Goal: Navigation & Orientation: Understand site structure

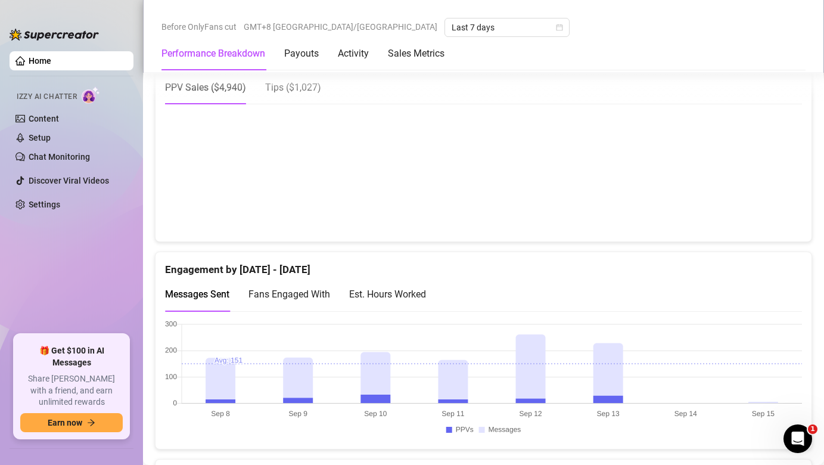
scroll to position [533, 0]
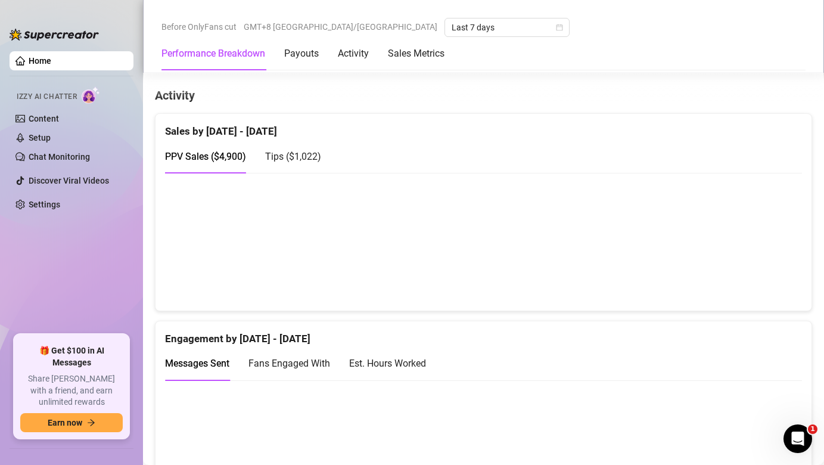
scroll to position [382, 0]
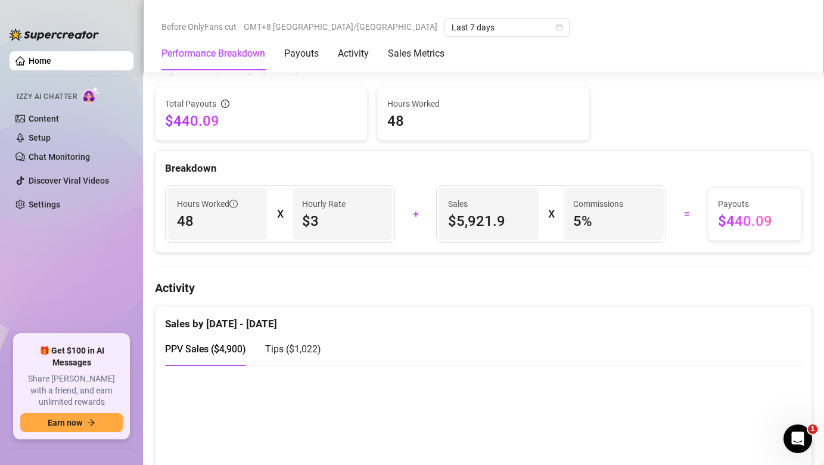
click at [303, 348] on span "Tips ( $1,022 )" at bounding box center [293, 348] width 56 height 11
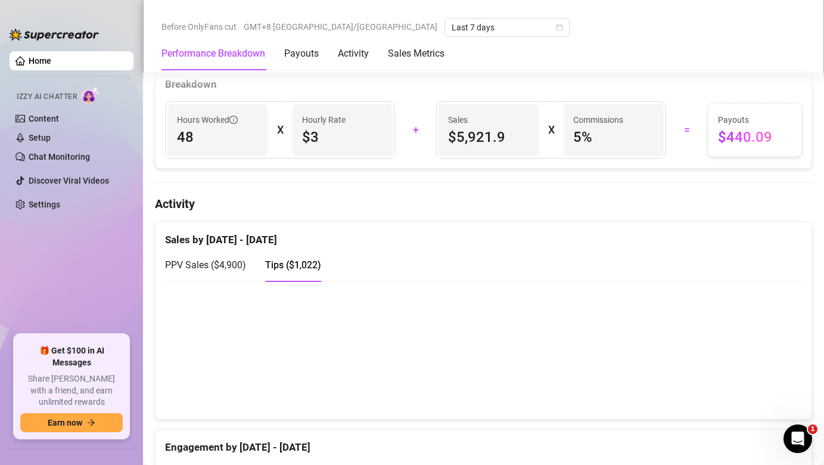
scroll to position [509, 0]
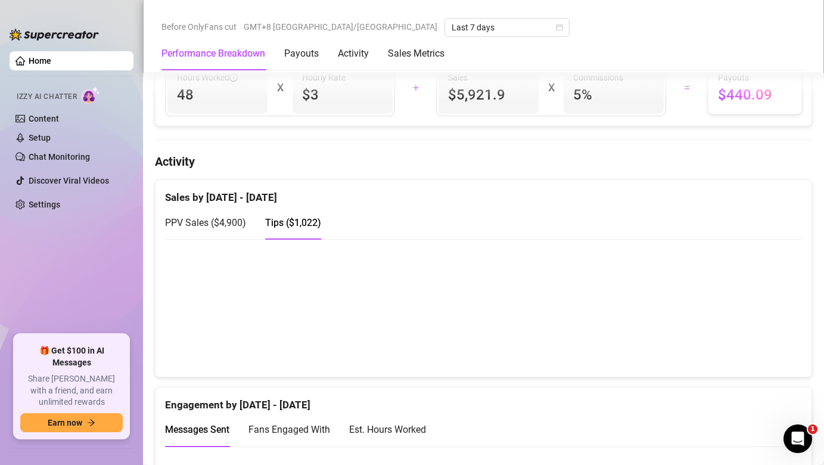
click at [216, 208] on div "PPV Sales ( $4,900 )" at bounding box center [205, 223] width 81 height 34
click at [300, 218] on span "Tips ( $1,022 )" at bounding box center [293, 222] width 56 height 11
click at [224, 222] on span "PPV Sales ( $4,900 )" at bounding box center [205, 222] width 81 height 11
click at [301, 217] on span "Tips ( $1,022 )" at bounding box center [293, 222] width 56 height 11
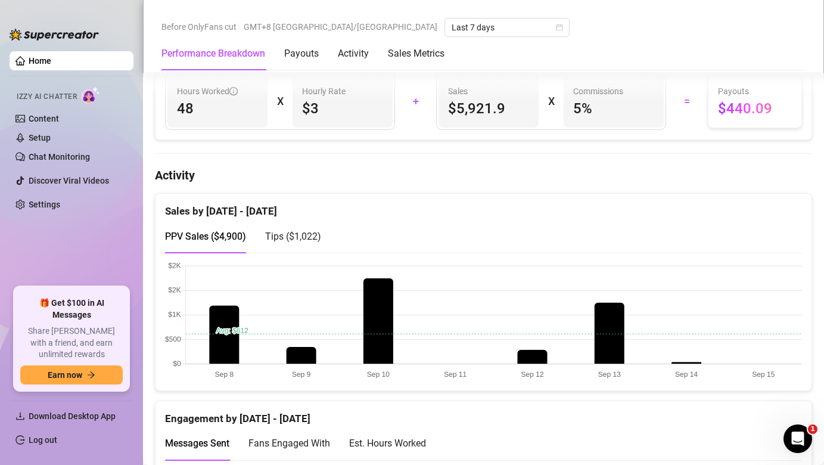
scroll to position [500, 0]
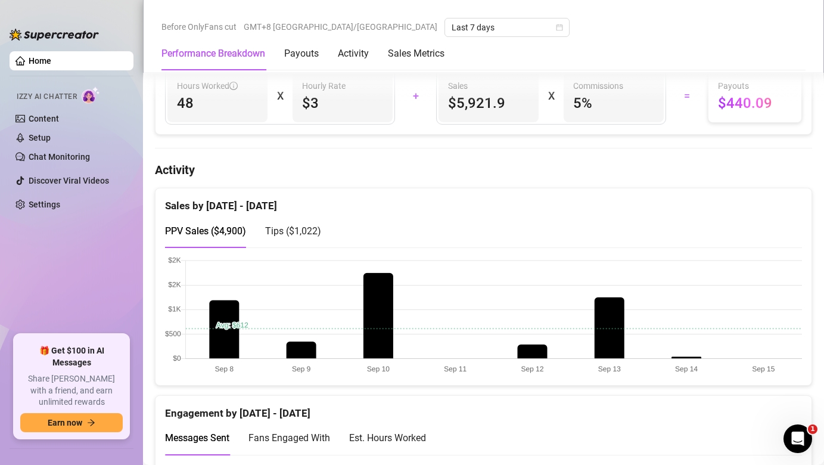
click at [51, 244] on ul "Home Izzy AI Chatter Content Setup Chat Monitoring Discover Viral Videos Settin…" at bounding box center [72, 187] width 124 height 283
click at [60, 281] on ul "Home Izzy AI Chatter Content Setup Chat Monitoring Discover Viral Videos Settin…" at bounding box center [72, 187] width 124 height 283
